Goal: Information Seeking & Learning: Learn about a topic

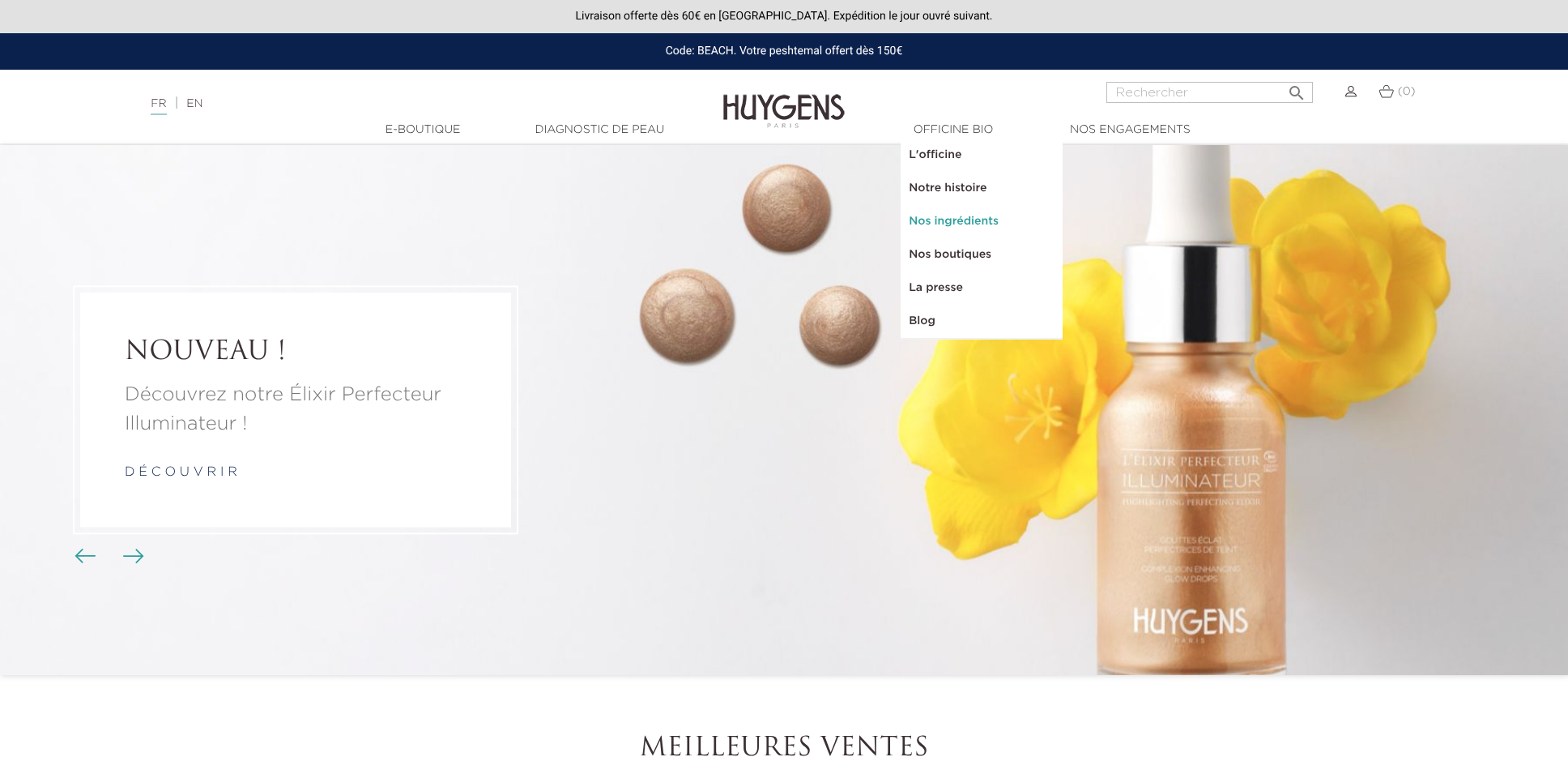
click at [953, 206] on link "Nos ingrédients" at bounding box center [981, 221] width 162 height 33
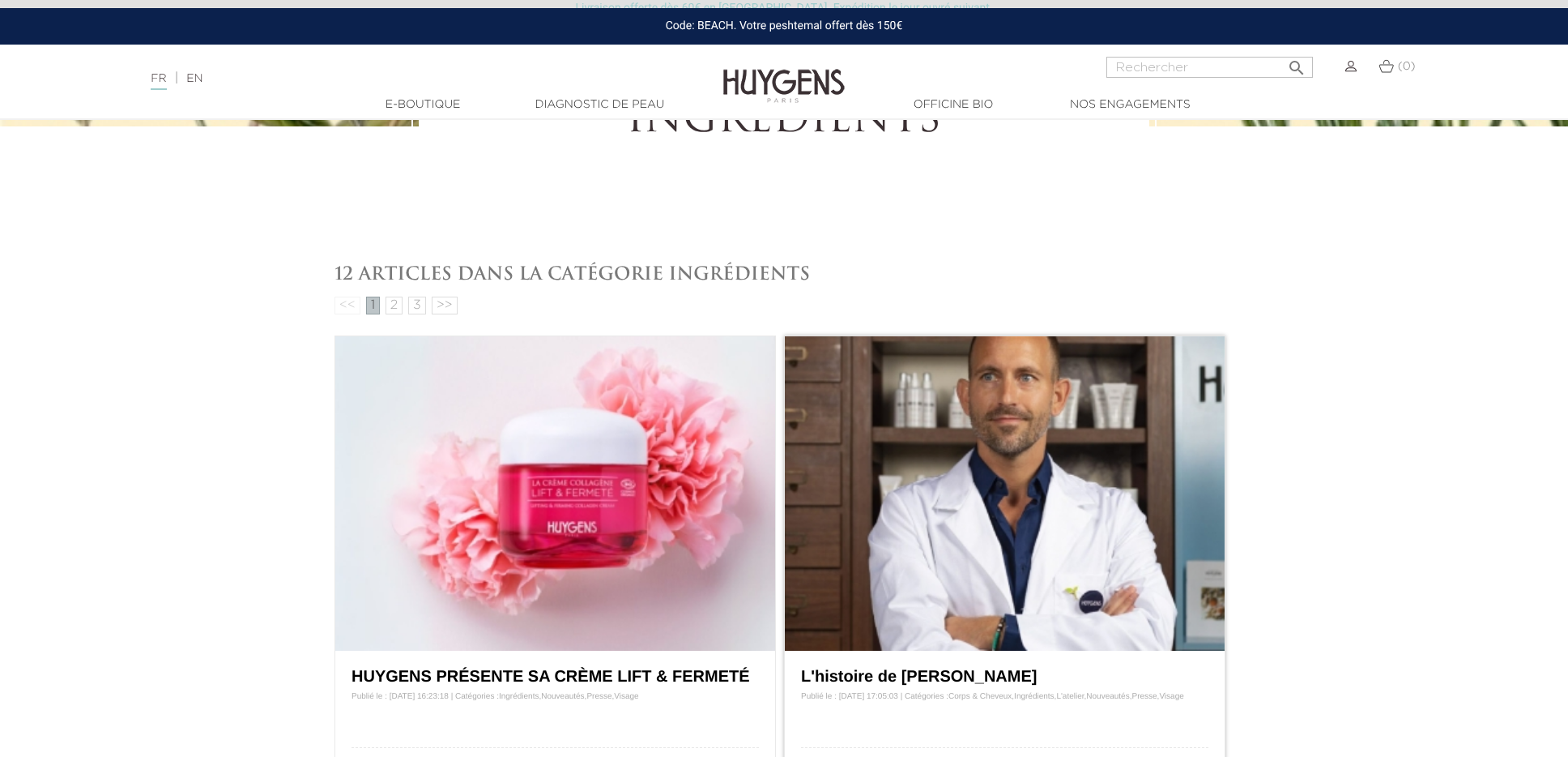
scroll to position [473, 0]
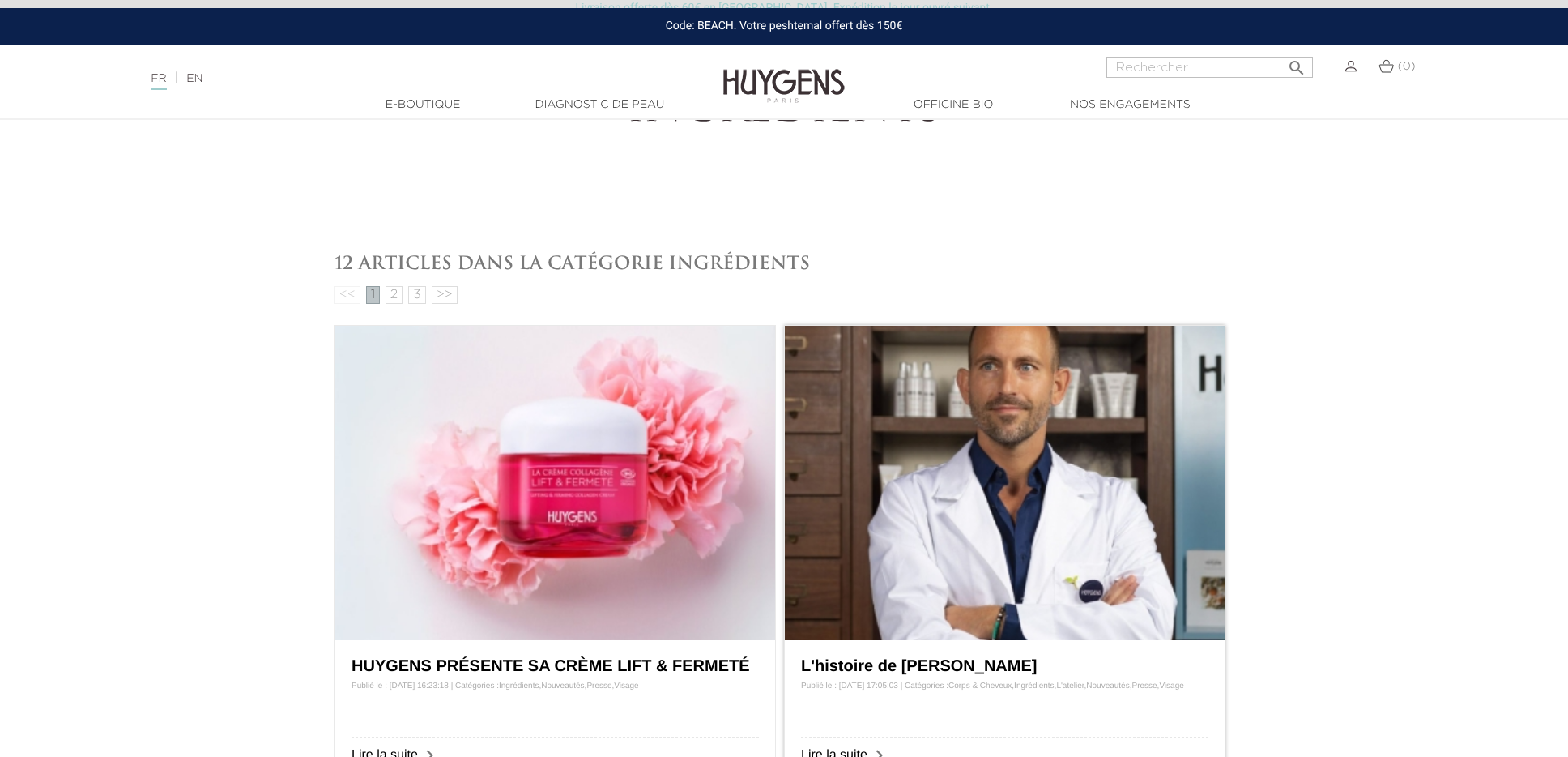
click at [864, 441] on img at bounding box center [1004, 482] width 440 height 314
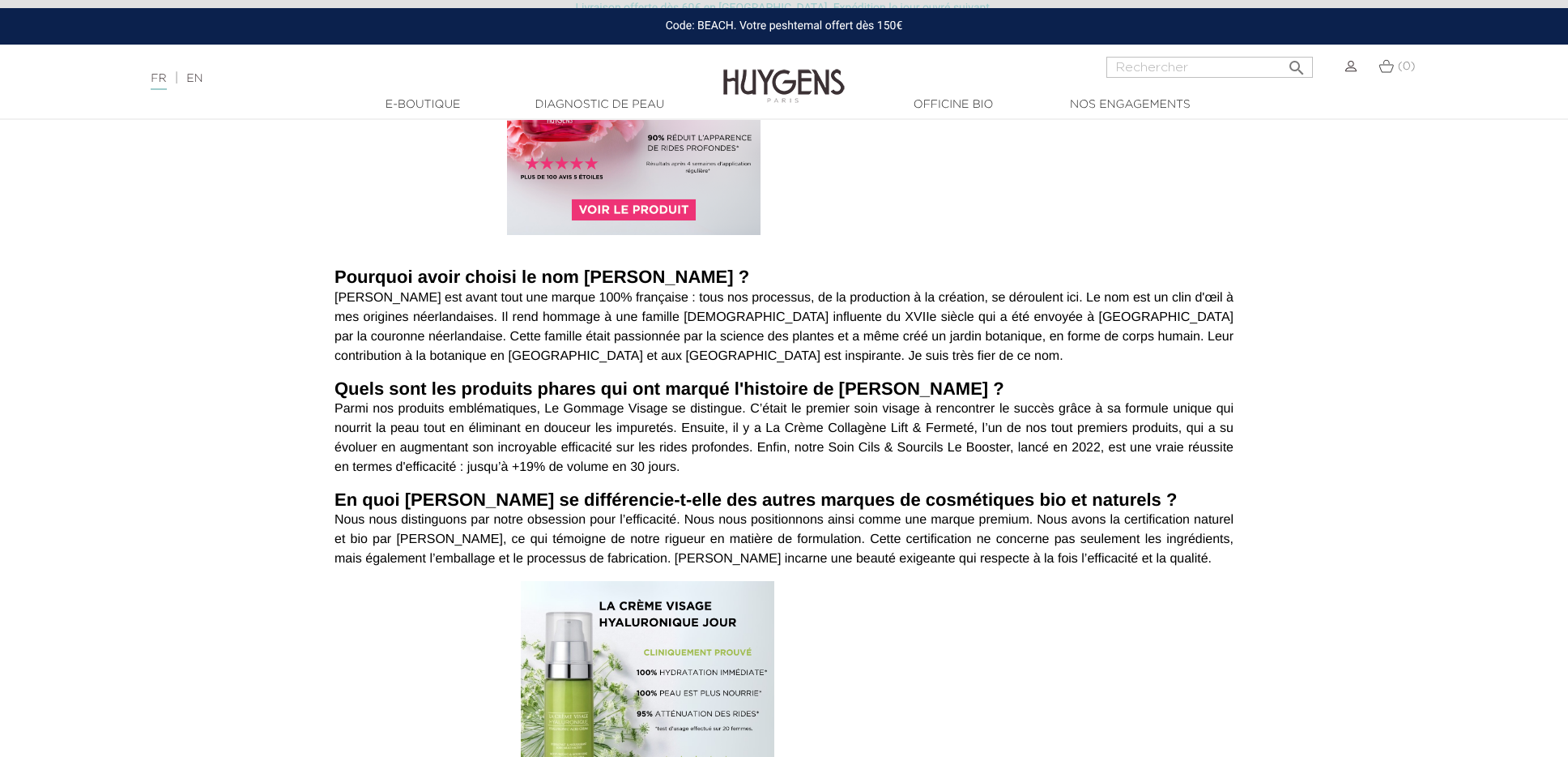
scroll to position [854, 0]
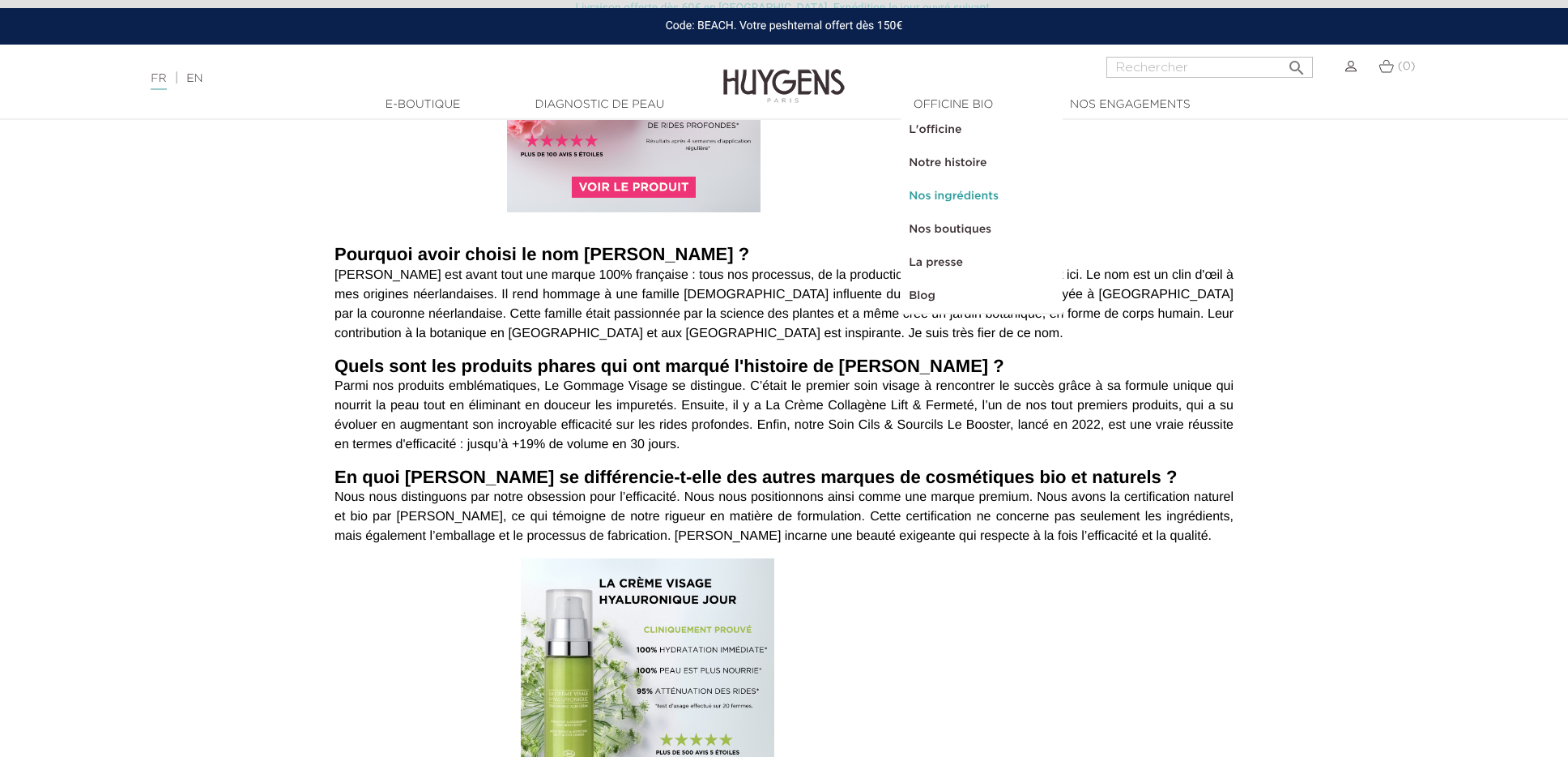
click at [989, 193] on link "Nos ingrédients" at bounding box center [981, 196] width 162 height 33
